Goal: Information Seeking & Learning: Find specific fact

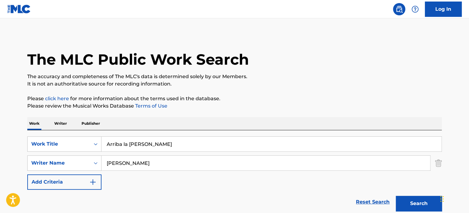
click at [183, 149] on input "Arriba la [PERSON_NAME]" at bounding box center [272, 144] width 340 height 15
paste input "[PERSON_NAME]"
type input "[PERSON_NAME]"
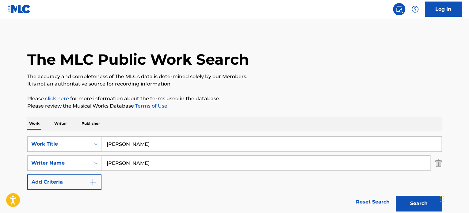
click at [214, 161] on input "[PERSON_NAME]" at bounding box center [266, 163] width 329 height 15
paste input "[PERSON_NAME]"
type input "[PERSON_NAME] [PERSON_NAME]"
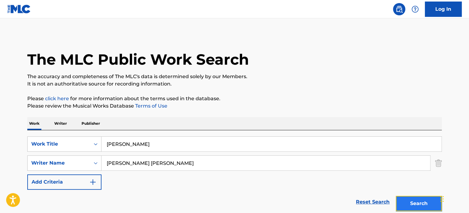
click at [405, 210] on button "Search" at bounding box center [419, 203] width 46 height 15
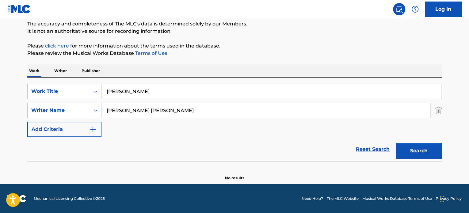
click at [103, 90] on input "[PERSON_NAME]" at bounding box center [272, 91] width 340 height 15
paste input "[PERSON_NAME] Tomar"
type input "[PERSON_NAME] Tomar"
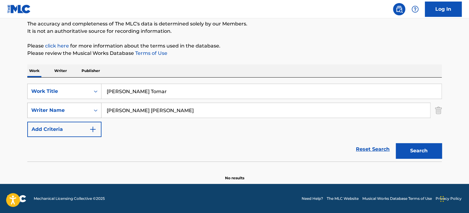
drag, startPoint x: 151, startPoint y: 112, endPoint x: 81, endPoint y: 103, distance: 70.5
click at [81, 103] on div "SearchWithCriteria6c230d8d-f562-45a5-8635-f014196b20ce Writer Name [PERSON_NAME…" at bounding box center [234, 110] width 415 height 15
paste input "[PERSON_NAME]"
click at [255, 106] on input "[PERSON_NAME]" at bounding box center [266, 110] width 329 height 15
paste input "[PERSON_NAME]"
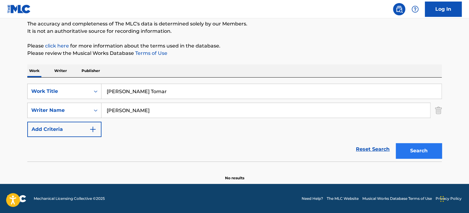
type input "[PERSON_NAME]"
click at [426, 153] on button "Search" at bounding box center [419, 150] width 46 height 15
